Goal: Task Accomplishment & Management: Manage account settings

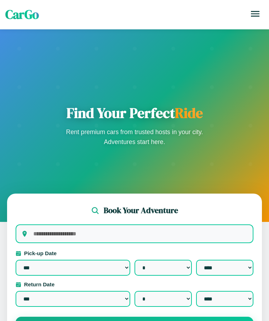
select select "*"
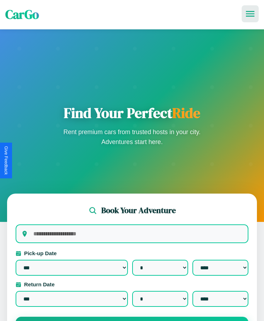
click at [250, 14] on icon at bounding box center [250, 14] width 9 height 6
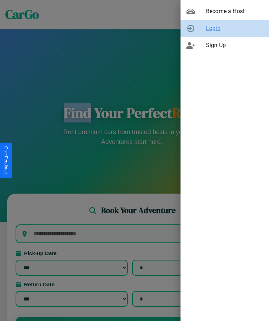
click at [225, 28] on span "Login" at bounding box center [234, 28] width 57 height 9
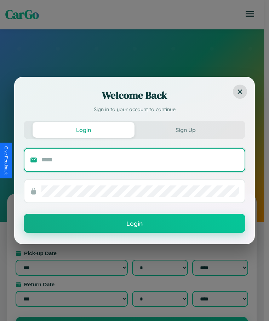
click at [140, 160] on input "text" at bounding box center [140, 159] width 198 height 11
type input "**********"
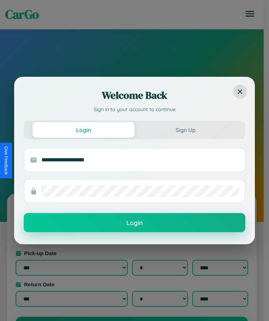
click at [135, 223] on button "Login" at bounding box center [135, 222] width 222 height 19
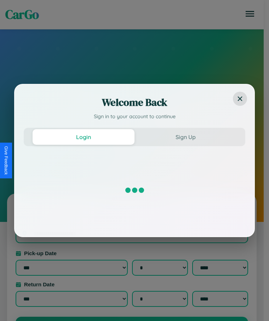
select select "*"
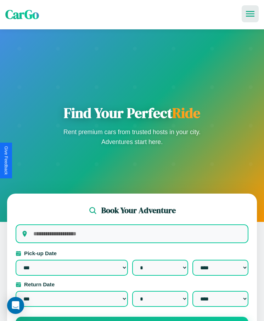
click at [250, 14] on icon at bounding box center [250, 14] width 9 height 6
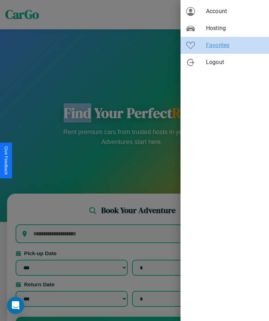
click at [225, 45] on span "Favorites" at bounding box center [234, 45] width 57 height 9
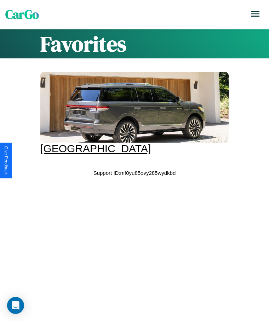
click at [132, 113] on div at bounding box center [134, 107] width 188 height 71
